Goal: Task Accomplishment & Management: Use online tool/utility

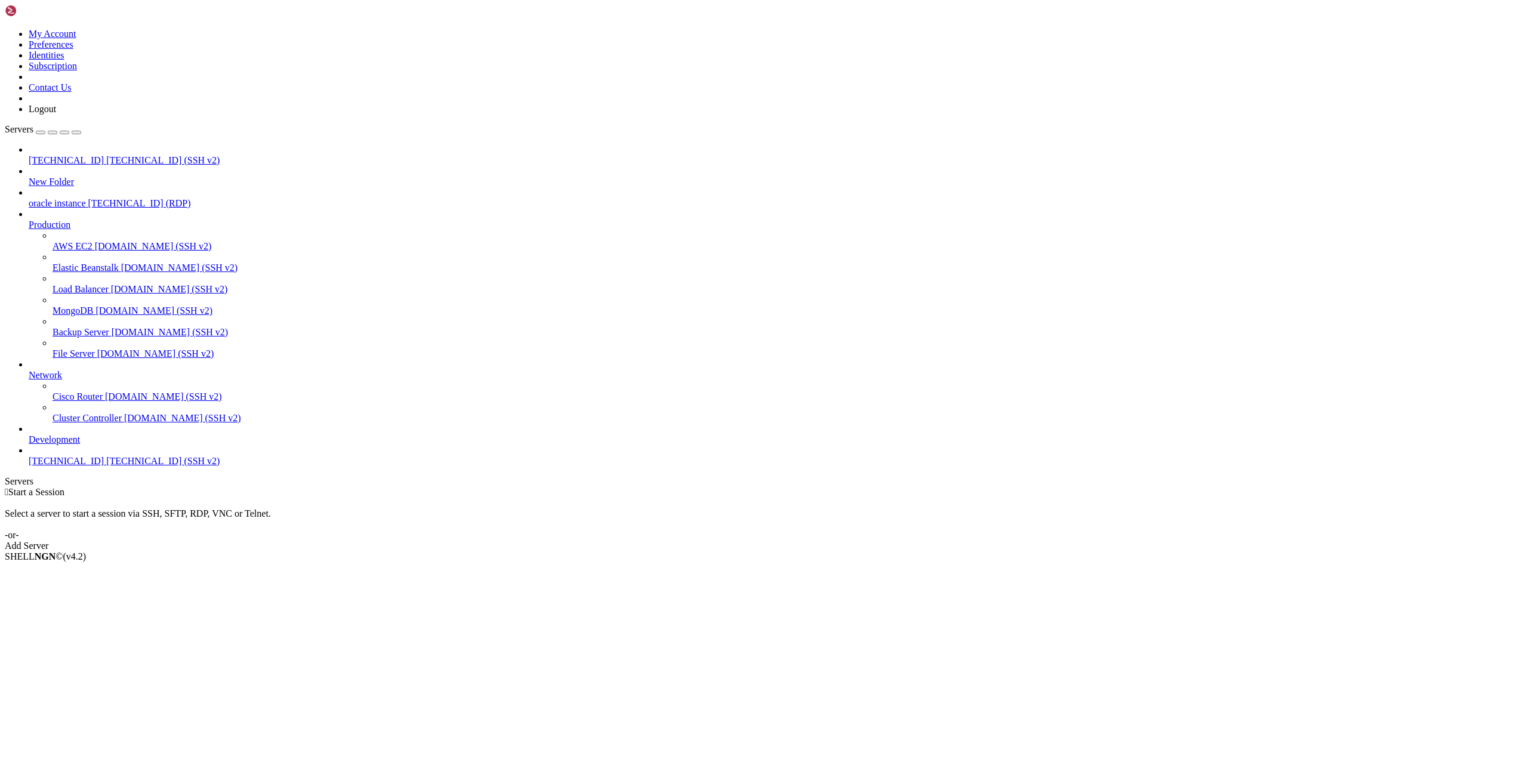
click at [857, 541] on link "Add Server" at bounding box center [761, 546] width 1514 height 11
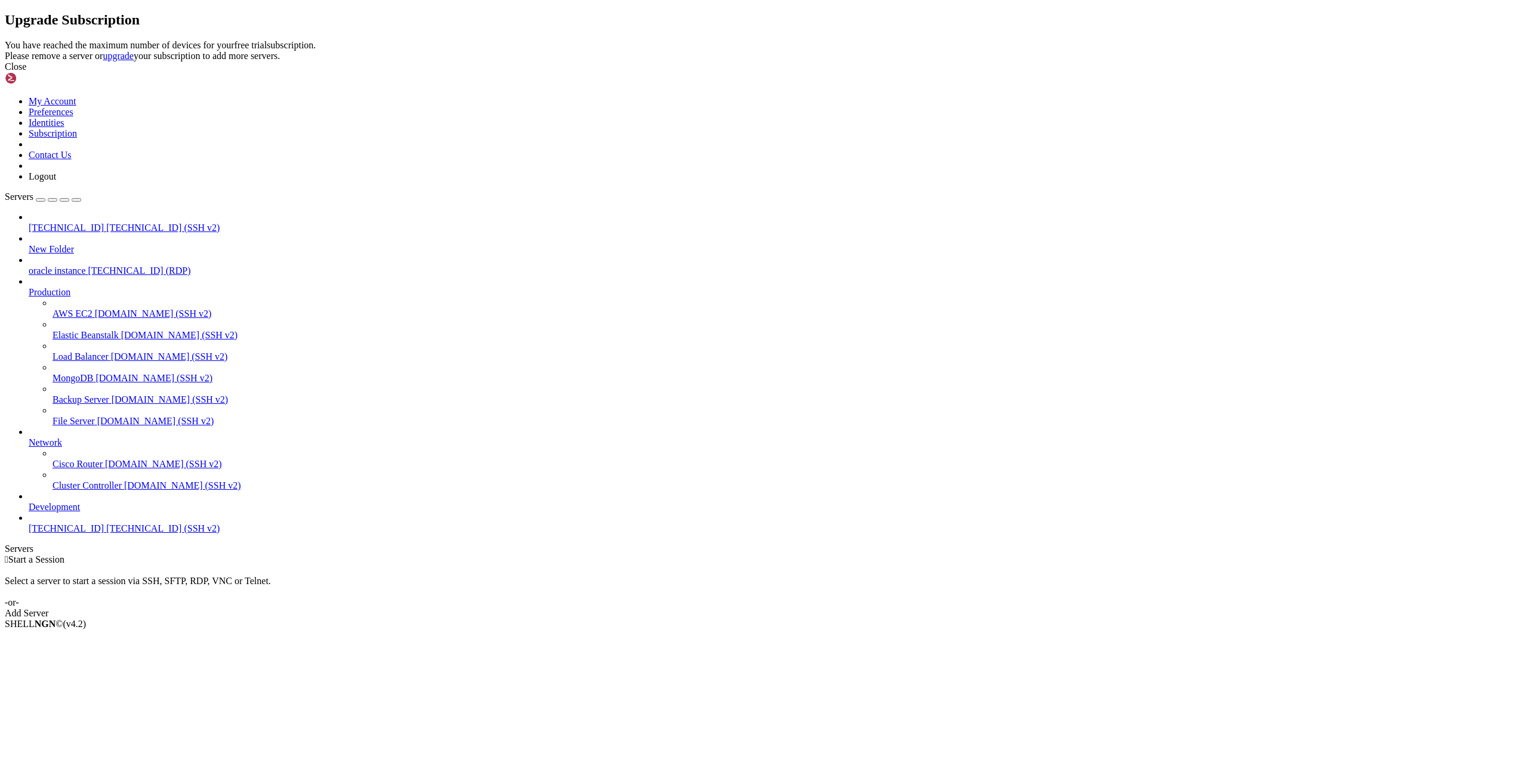
click at [935, 40] on div at bounding box center [761, 40] width 1514 height 0
click at [5, 40] on link at bounding box center [5, 40] width 0 height 0
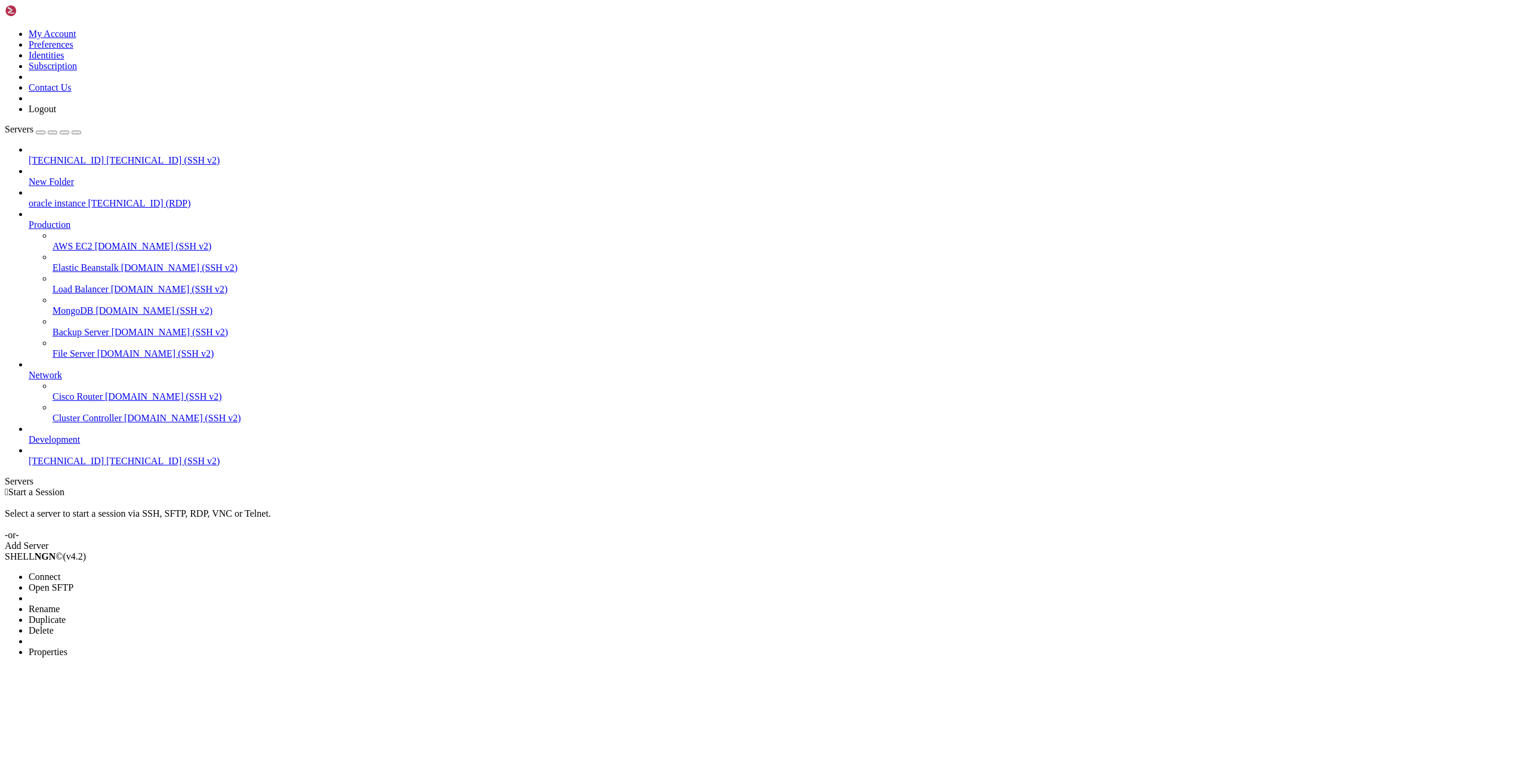
click at [68, 647] on span "Properties" at bounding box center [48, 651] width 39 height 10
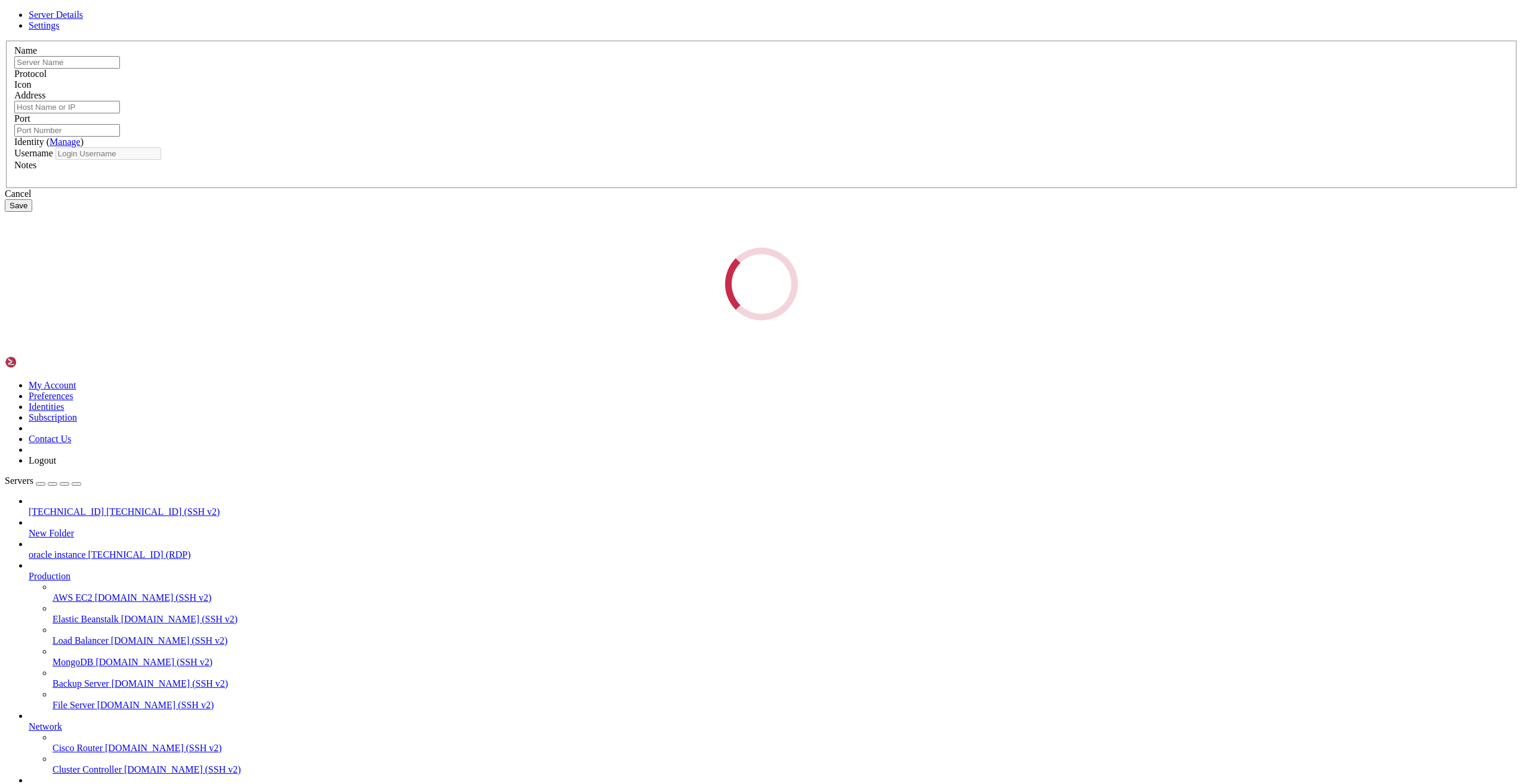
type input "[TECHNICAL_ID]"
type input "22"
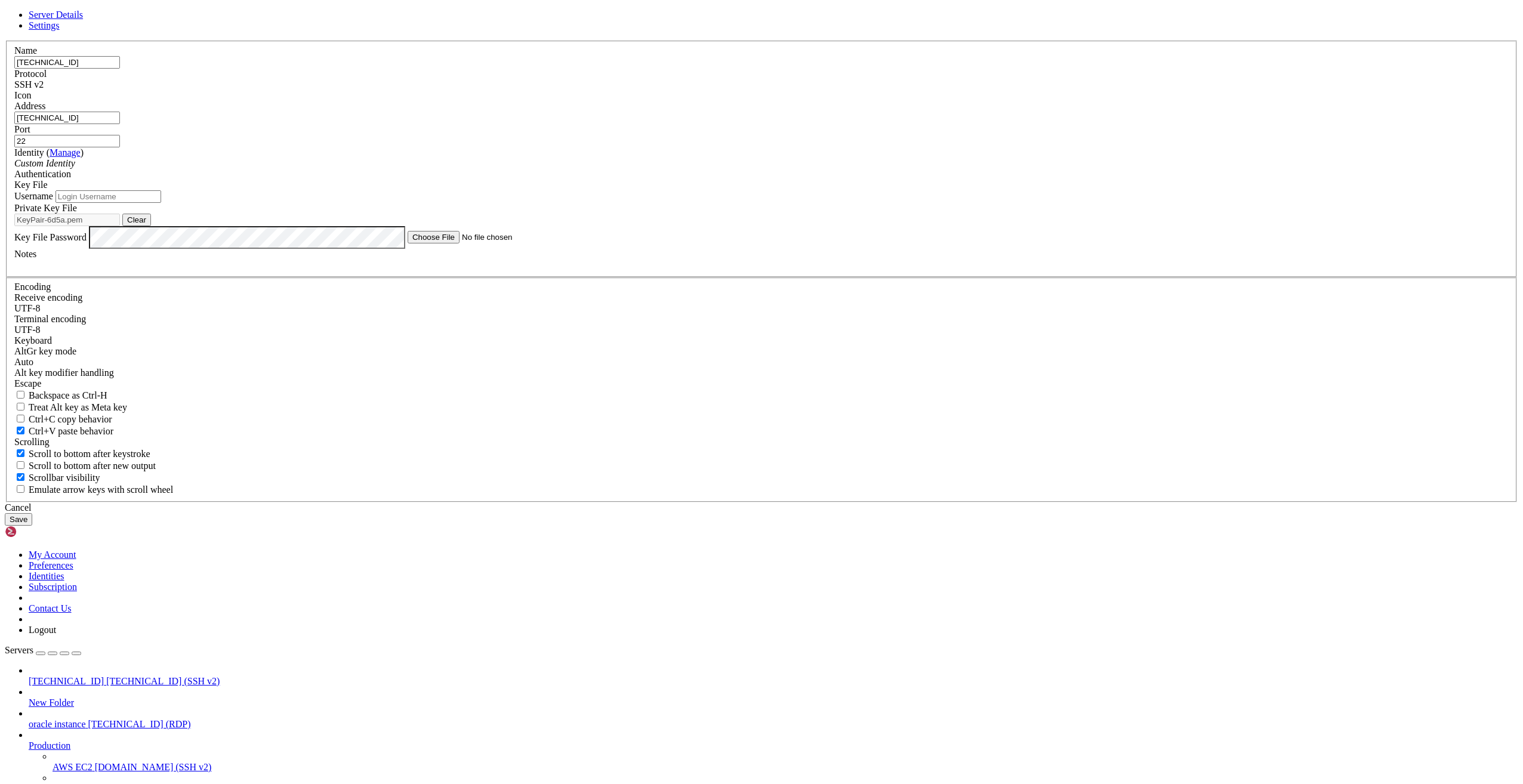
click at [120, 124] on input "[TECHNICAL_ID]" at bounding box center [68, 117] width 106 height 12
click at [120, 68] on input "[TECHNICAL_ID]" at bounding box center [68, 62] width 106 height 12
paste input "54.22"
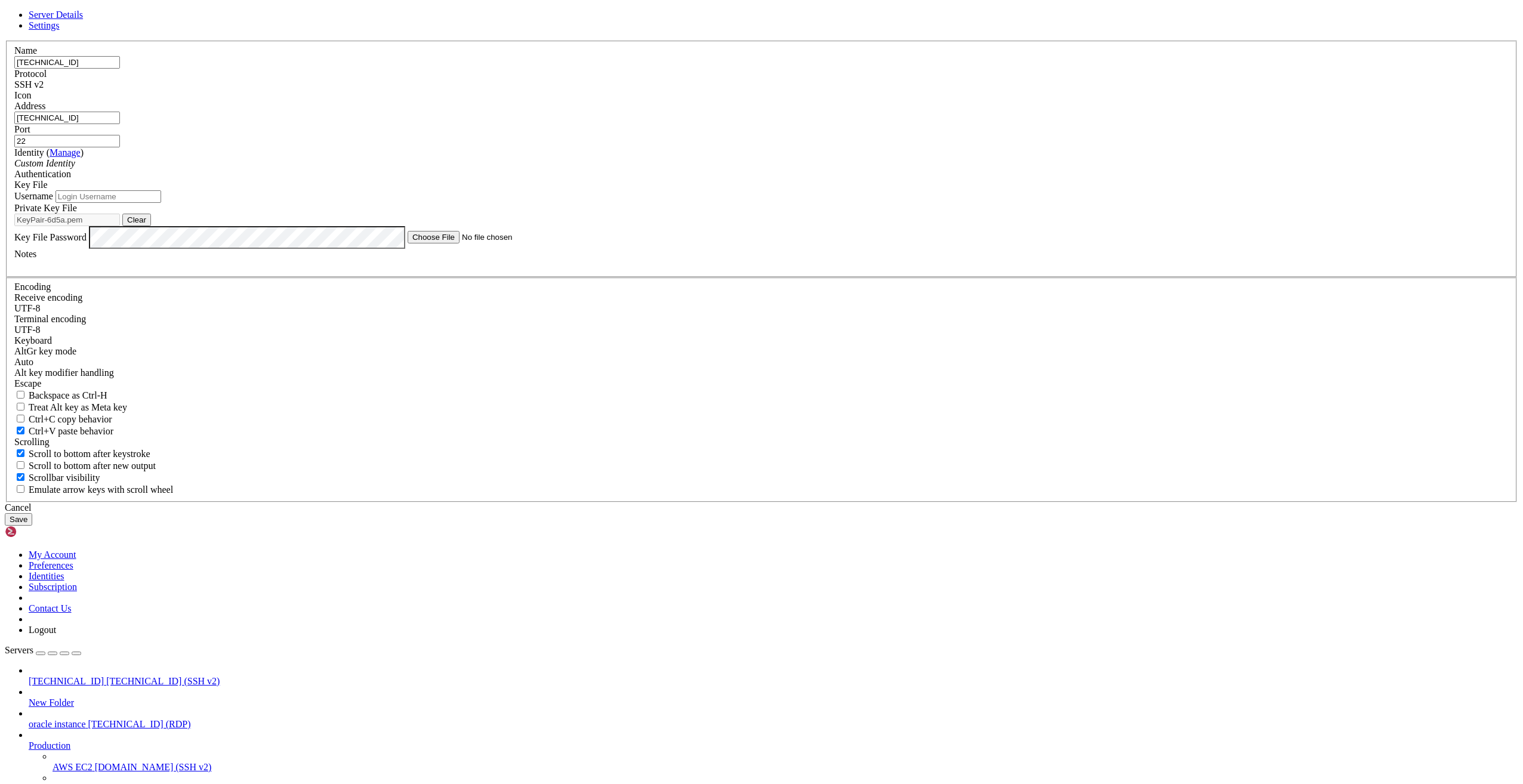
type input "[TECHNICAL_ID]"
click at [120, 124] on input "[TECHNICAL_ID]" at bounding box center [68, 117] width 106 height 12
paste input "54.22"
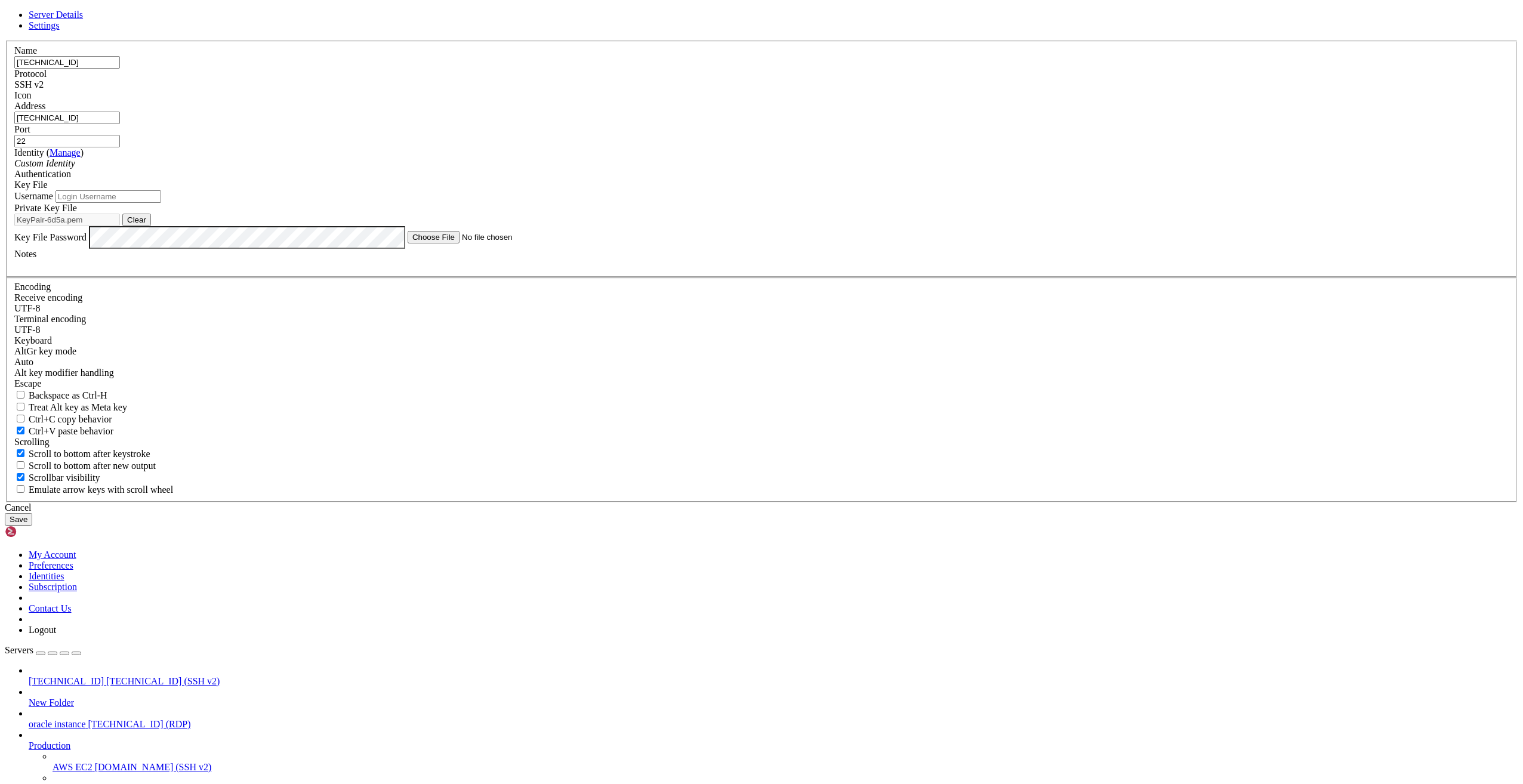
type input "[TECHNICAL_ID]"
click at [32, 526] on button "Save" at bounding box center [18, 519] width 28 height 12
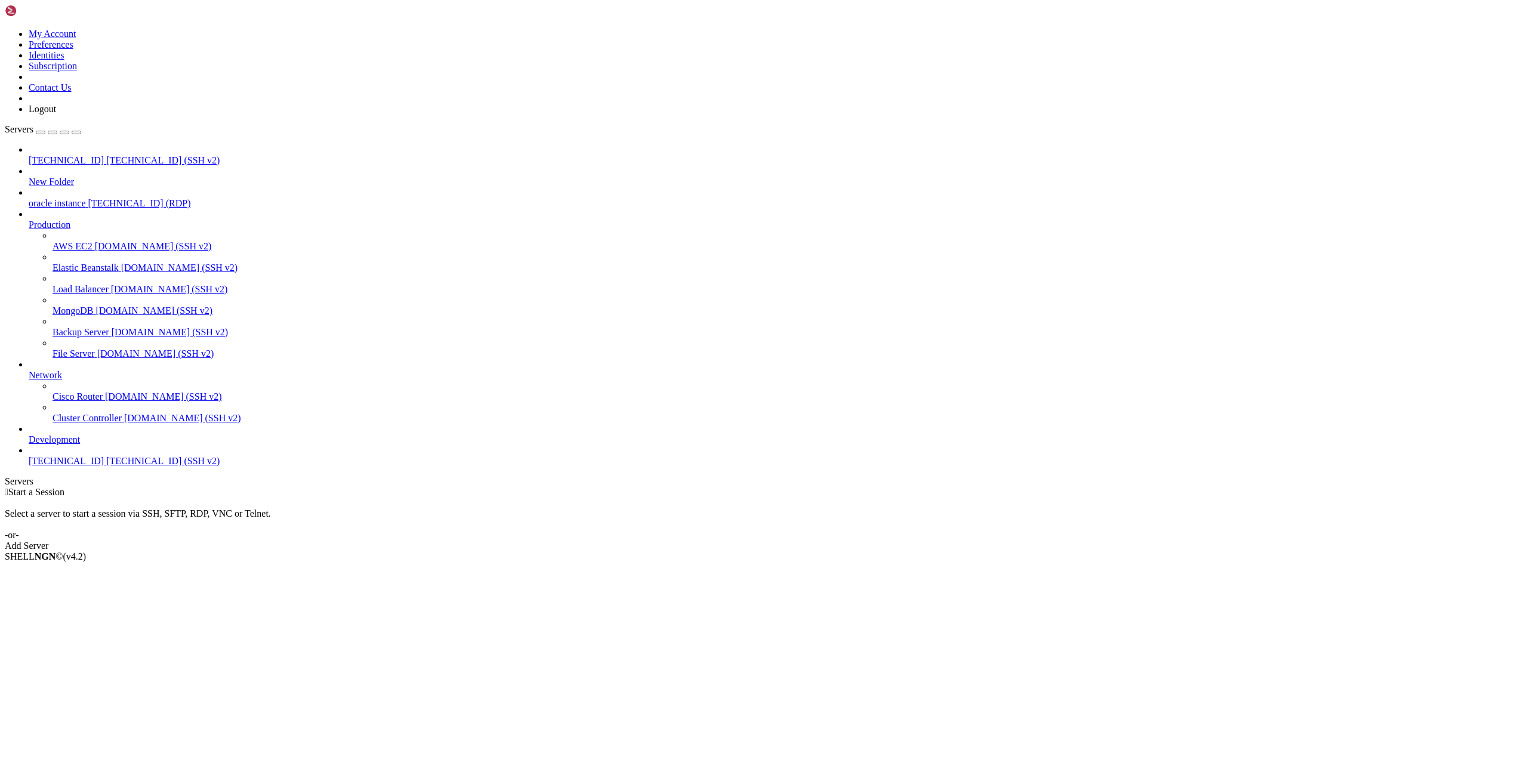
click at [106, 155] on span "[TECHNICAL_ID] (SSH v2)" at bounding box center [163, 160] width 114 height 10
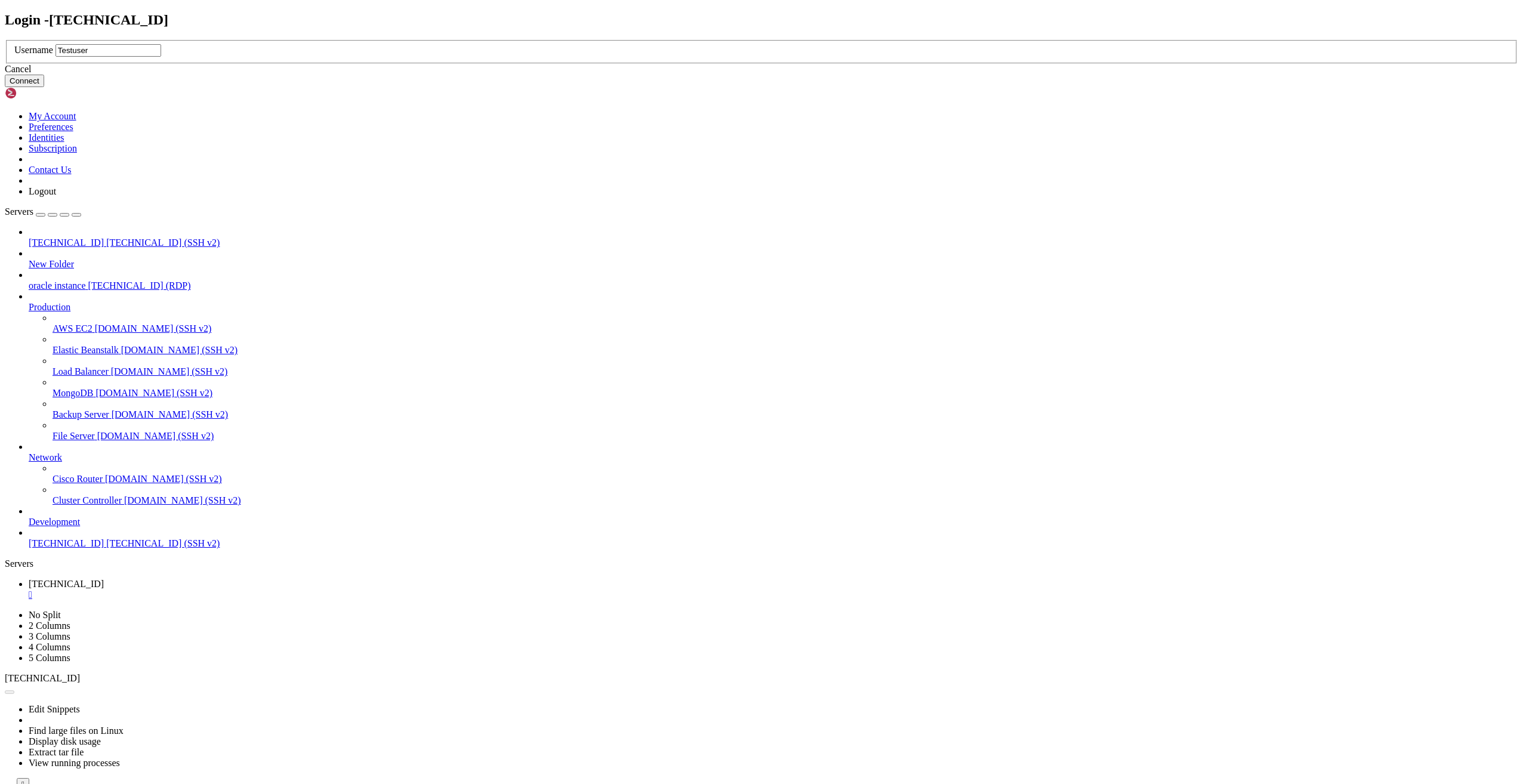
type input "Testuser3"
click button "Connect" at bounding box center [24, 81] width 39 height 12
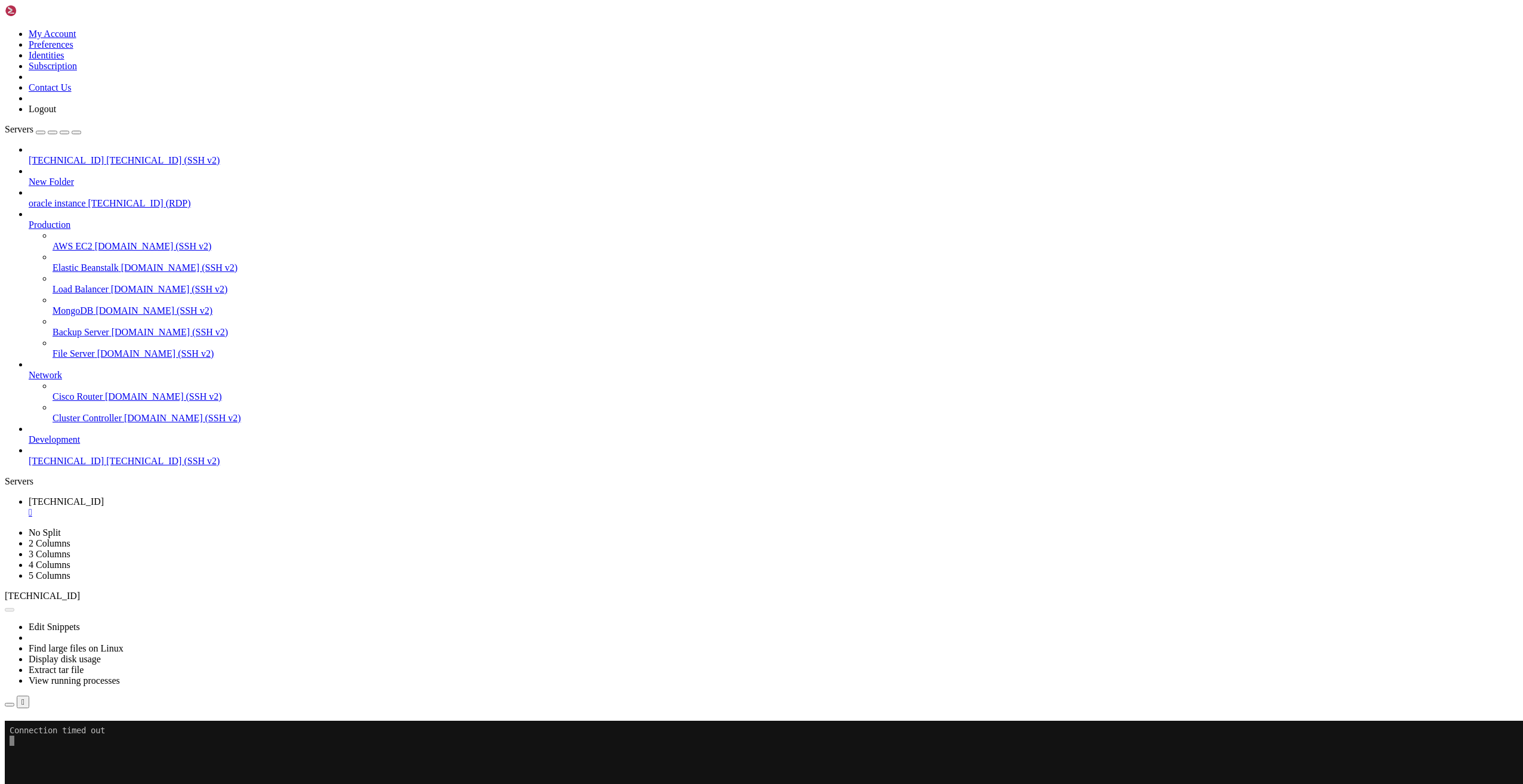
click at [52, 732] on button "Reconnect" at bounding box center [28, 738] width 48 height 12
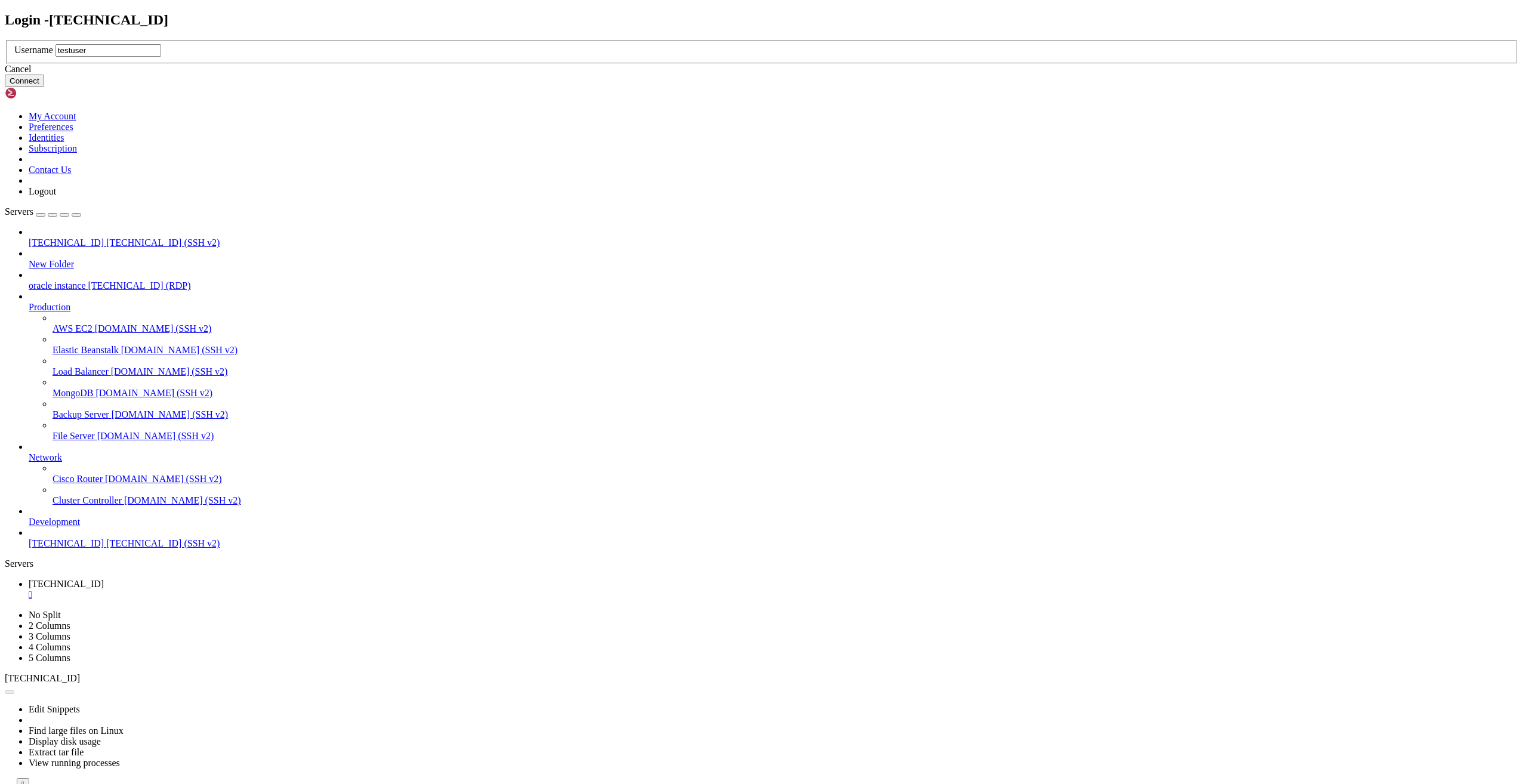
type input "testuser3"
click button "Connect" at bounding box center [24, 81] width 39 height 12
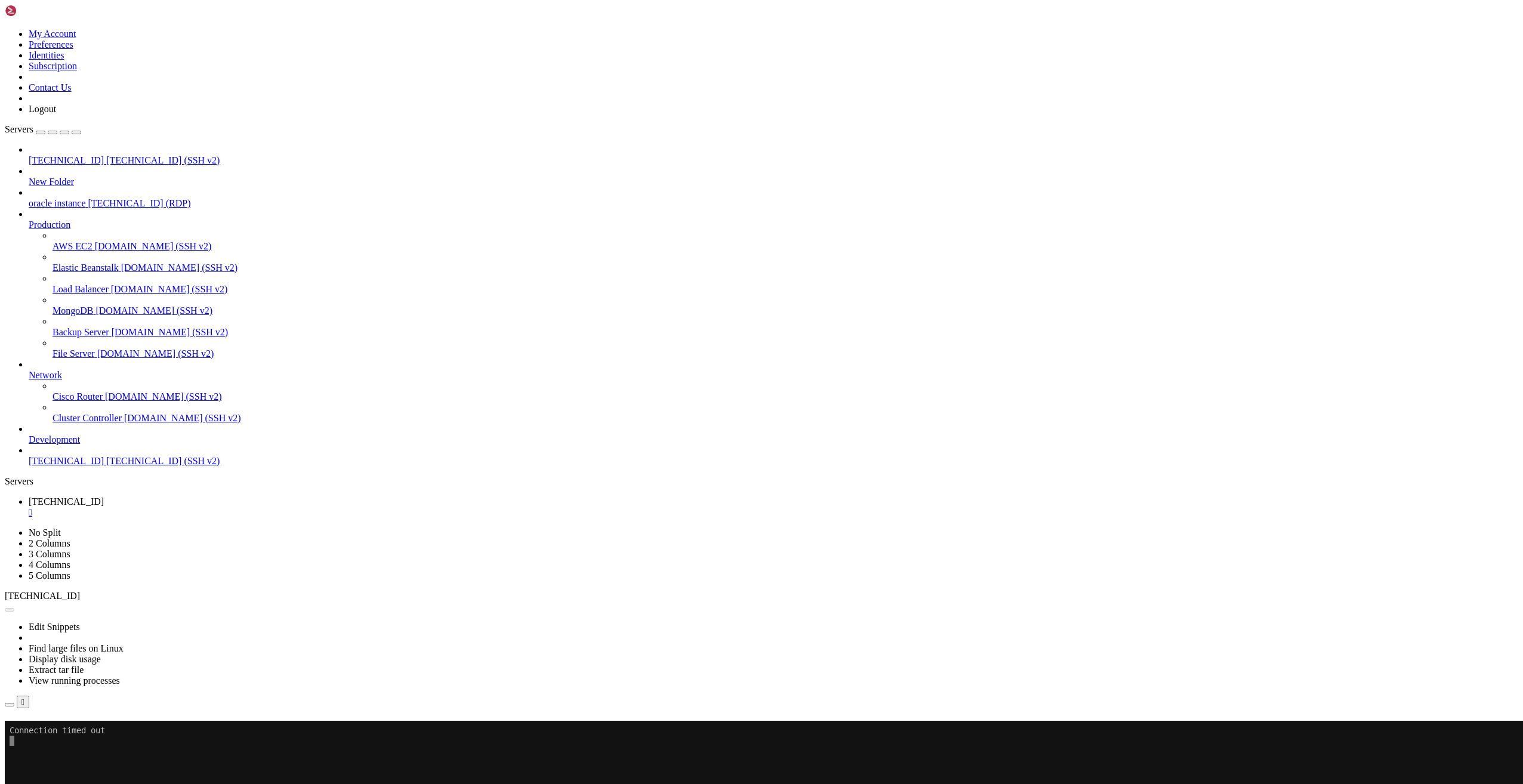
click at [52, 732] on button "Reconnect" at bounding box center [28, 738] width 48 height 12
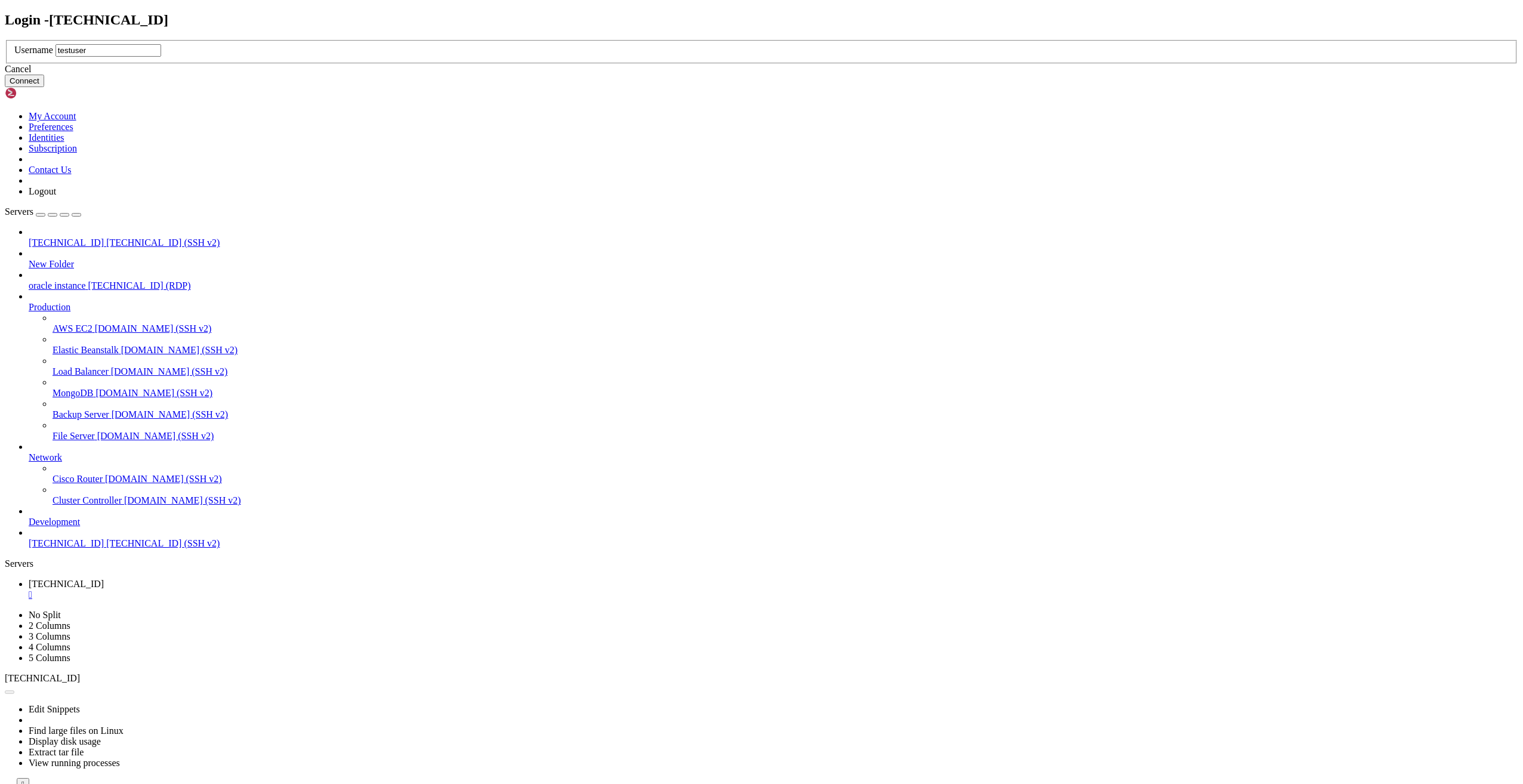
type input "testuser3"
click button "Connect" at bounding box center [24, 81] width 39 height 12
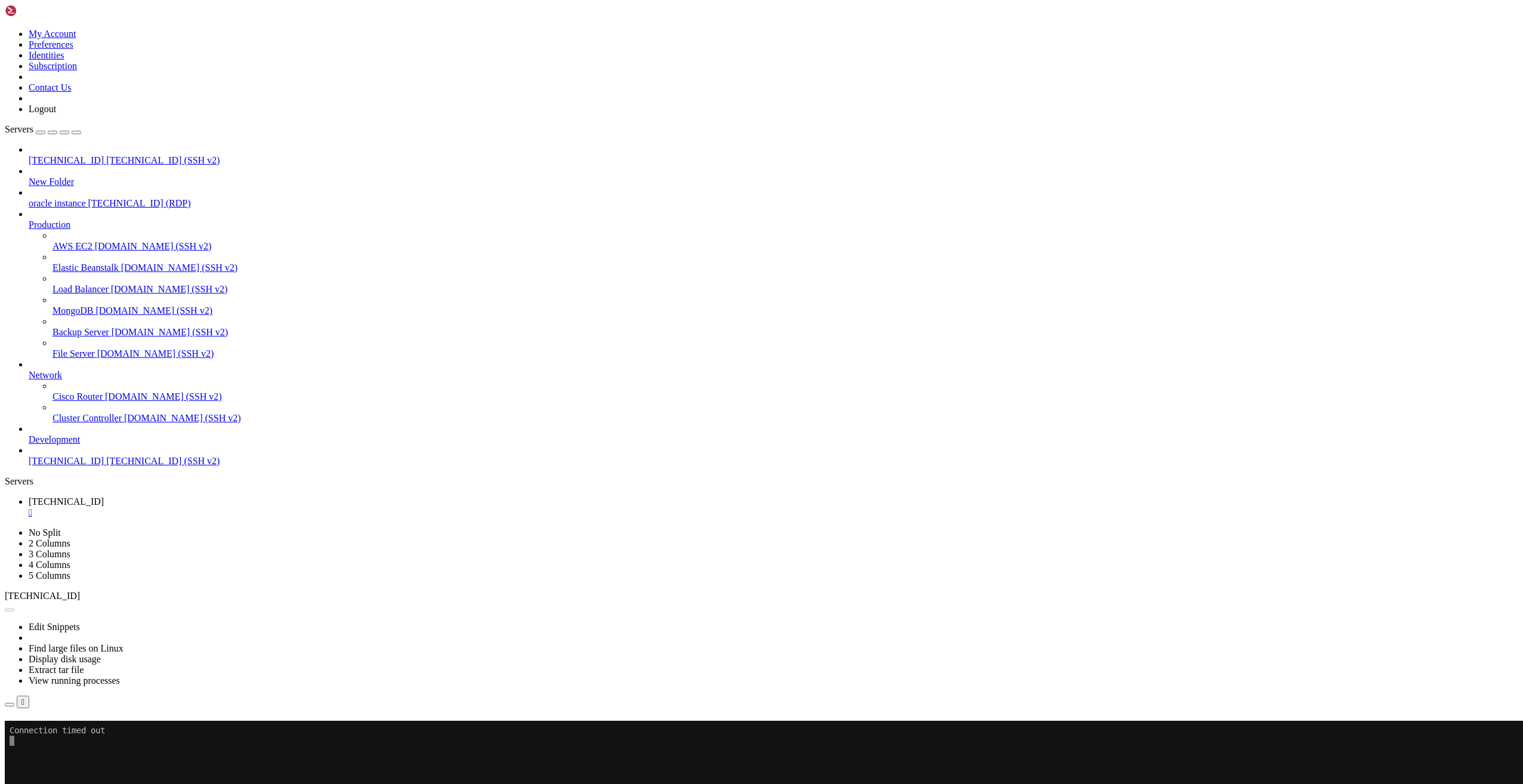
click at [52, 732] on button "Reconnect" at bounding box center [28, 738] width 48 height 12
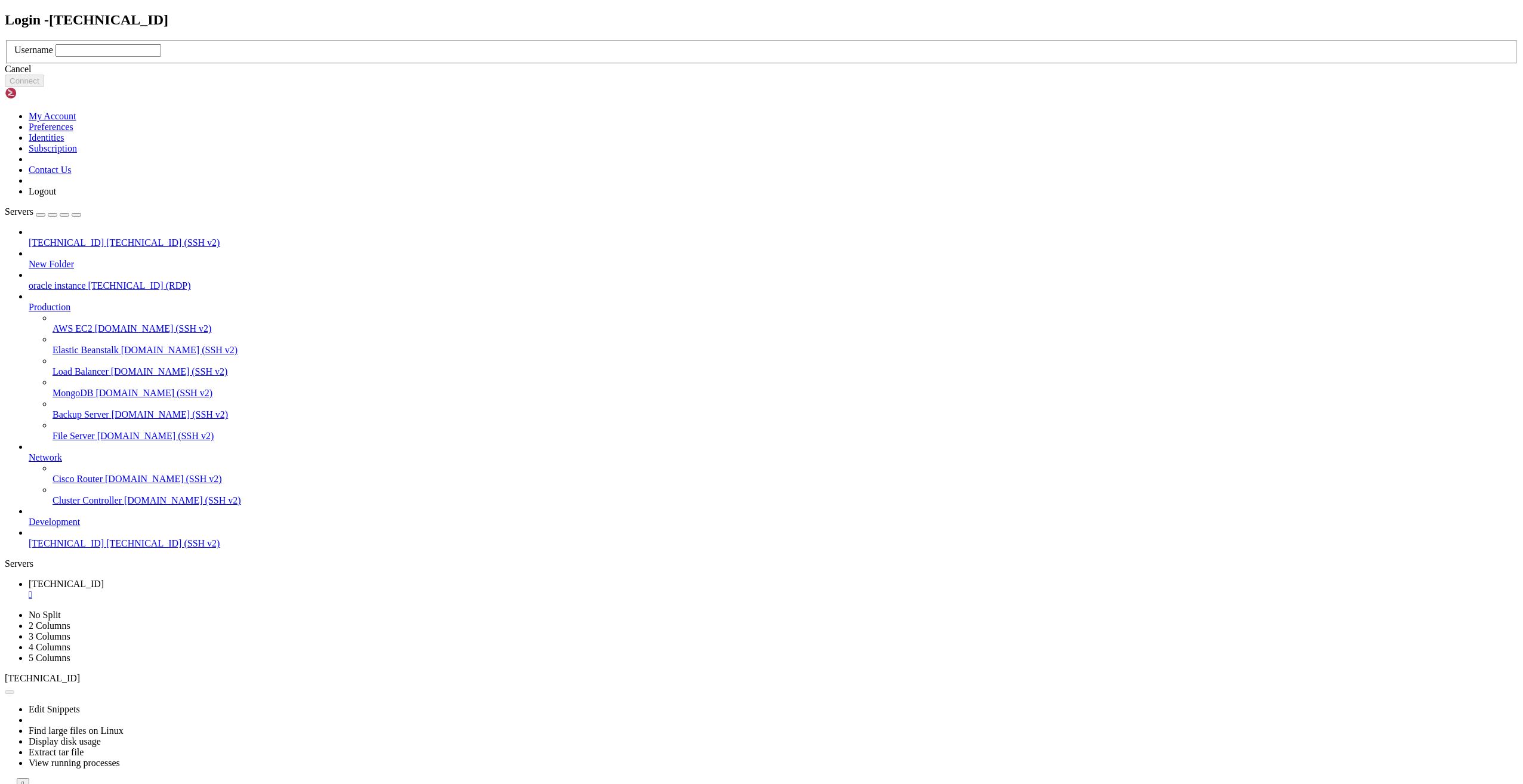
click at [161, 57] on input "text" at bounding box center [108, 51] width 106 height 12
type input "testuser2"
click button "Connect" at bounding box center [24, 81] width 39 height 12
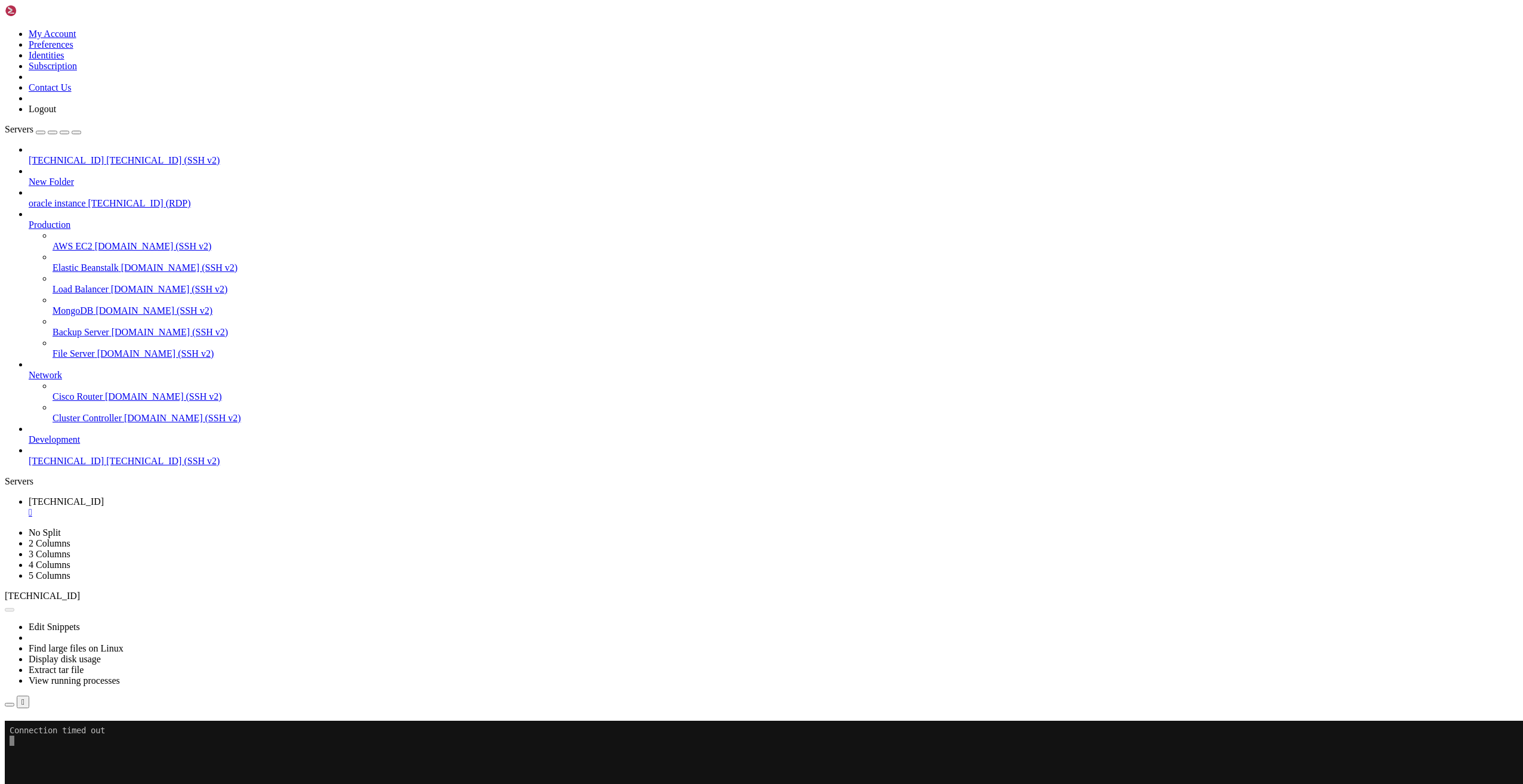
click at [52, 732] on button "Reconnect" at bounding box center [28, 738] width 48 height 12
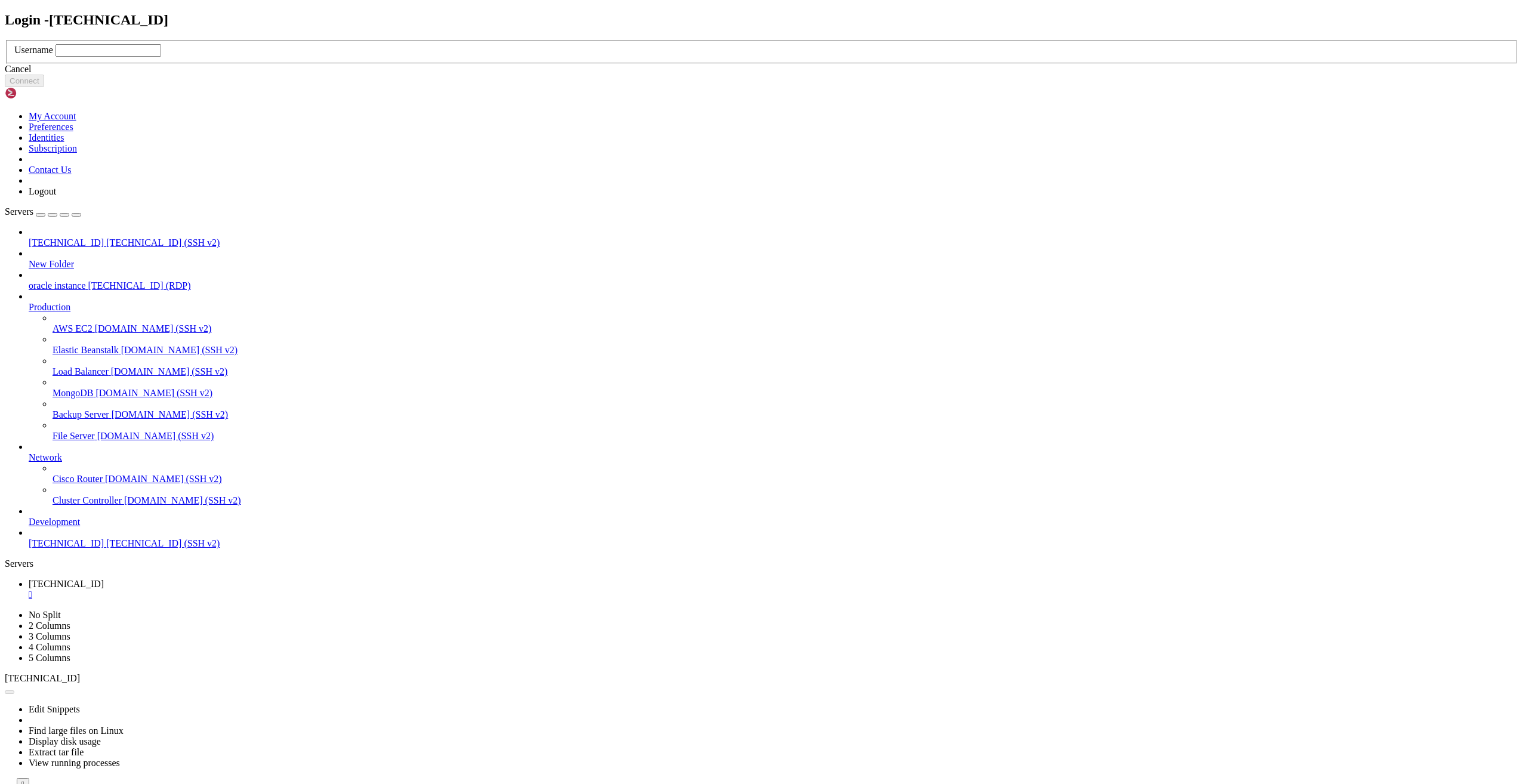
click at [161, 57] on input "text" at bounding box center [108, 51] width 106 height 12
type input "testuser3"
click button "Connect" at bounding box center [24, 81] width 39 height 12
